Goal: Information Seeking & Learning: Understand process/instructions

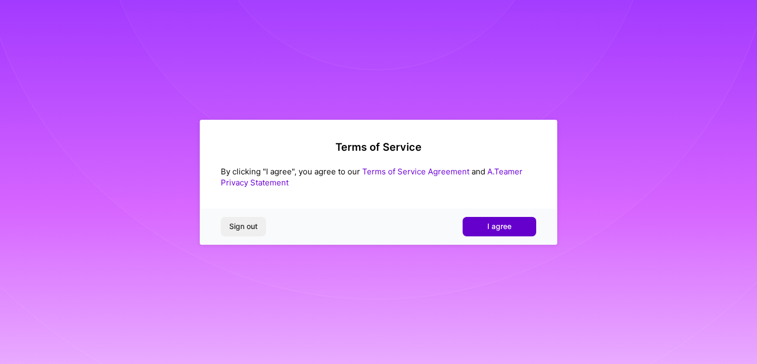
click at [484, 224] on button "I agree" at bounding box center [499, 226] width 74 height 19
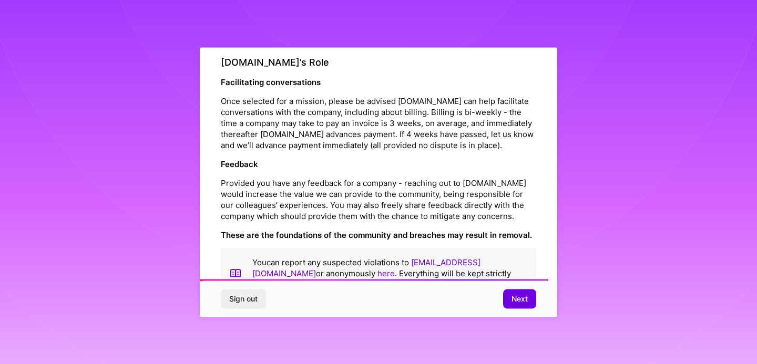
scroll to position [1220, 0]
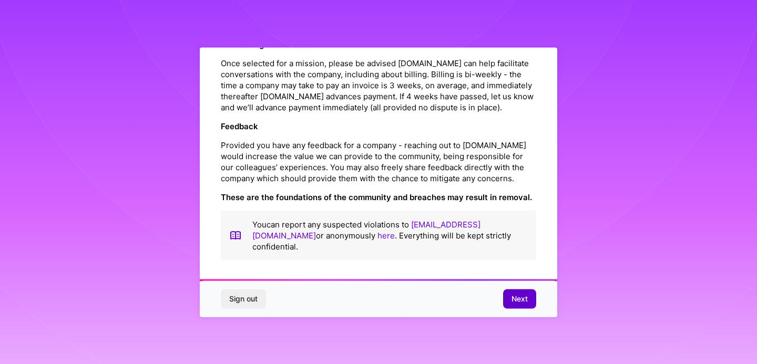
click at [514, 295] on span "Next" at bounding box center [519, 299] width 16 height 11
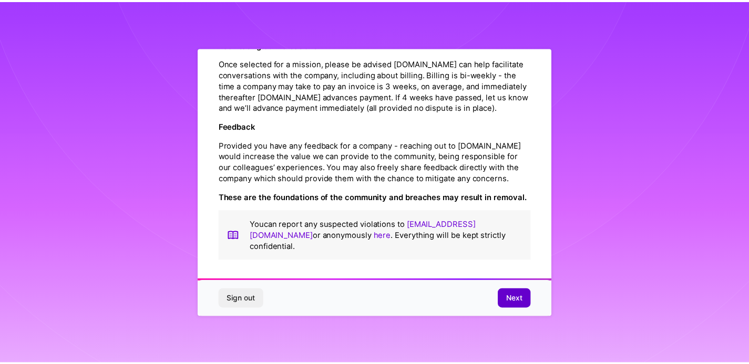
scroll to position [14, 0]
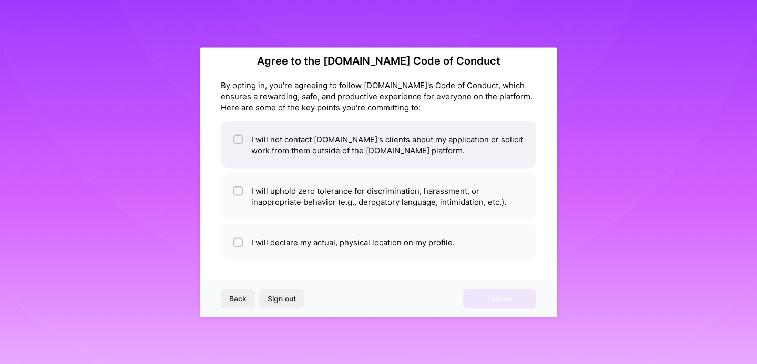
click at [236, 142] on input "checkbox" at bounding box center [238, 139] width 7 height 7
checkbox input "true"
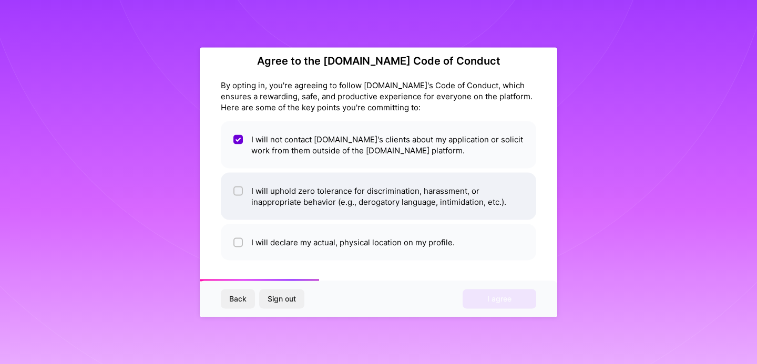
click at [239, 191] on input "checkbox" at bounding box center [238, 191] width 7 height 7
checkbox input "true"
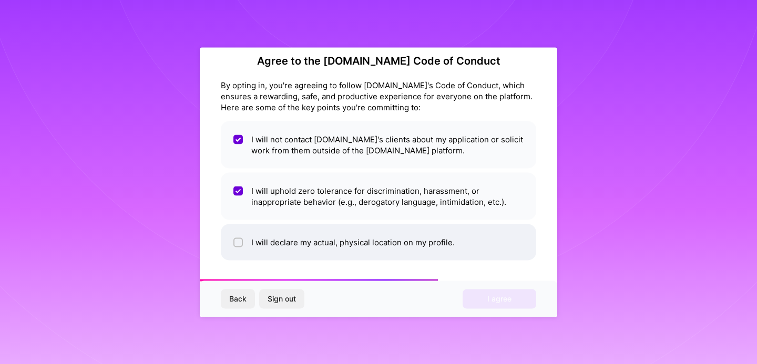
click at [240, 242] on input "checkbox" at bounding box center [238, 242] width 7 height 7
checkbox input "true"
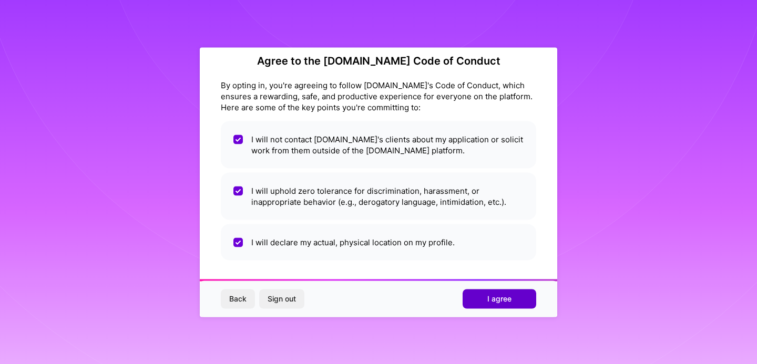
click at [496, 300] on span "I agree" at bounding box center [499, 299] width 24 height 11
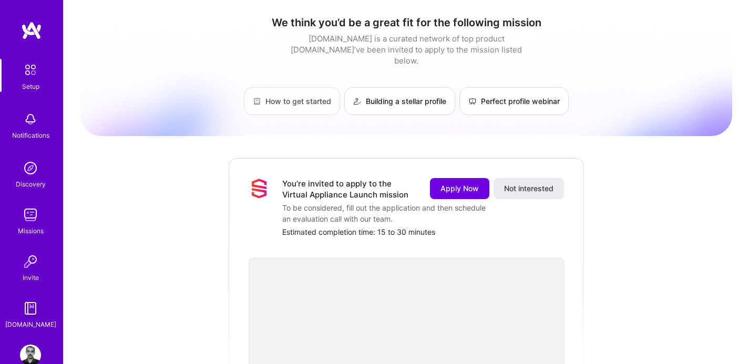
click at [296, 91] on link "How to get started" at bounding box center [292, 101] width 96 height 28
click at [392, 88] on link "Building a stellar profile" at bounding box center [399, 101] width 111 height 28
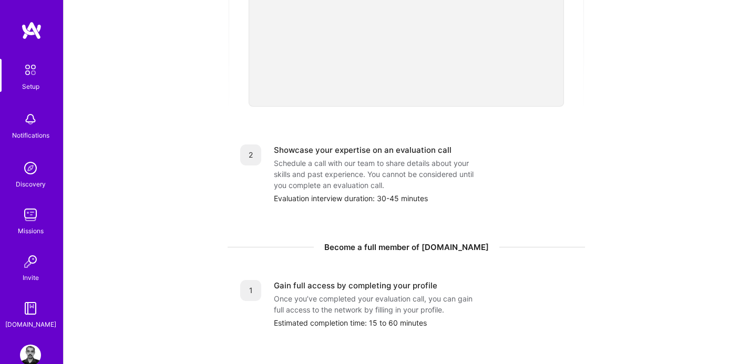
scroll to position [334, 0]
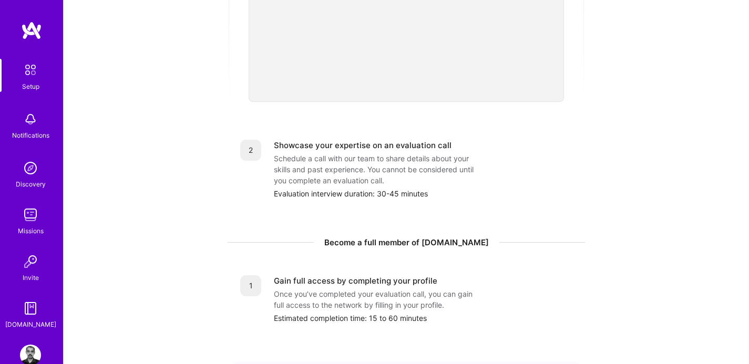
click at [27, 73] on img at bounding box center [30, 70] width 22 height 22
